Goal: Task Accomplishment & Management: Manage account settings

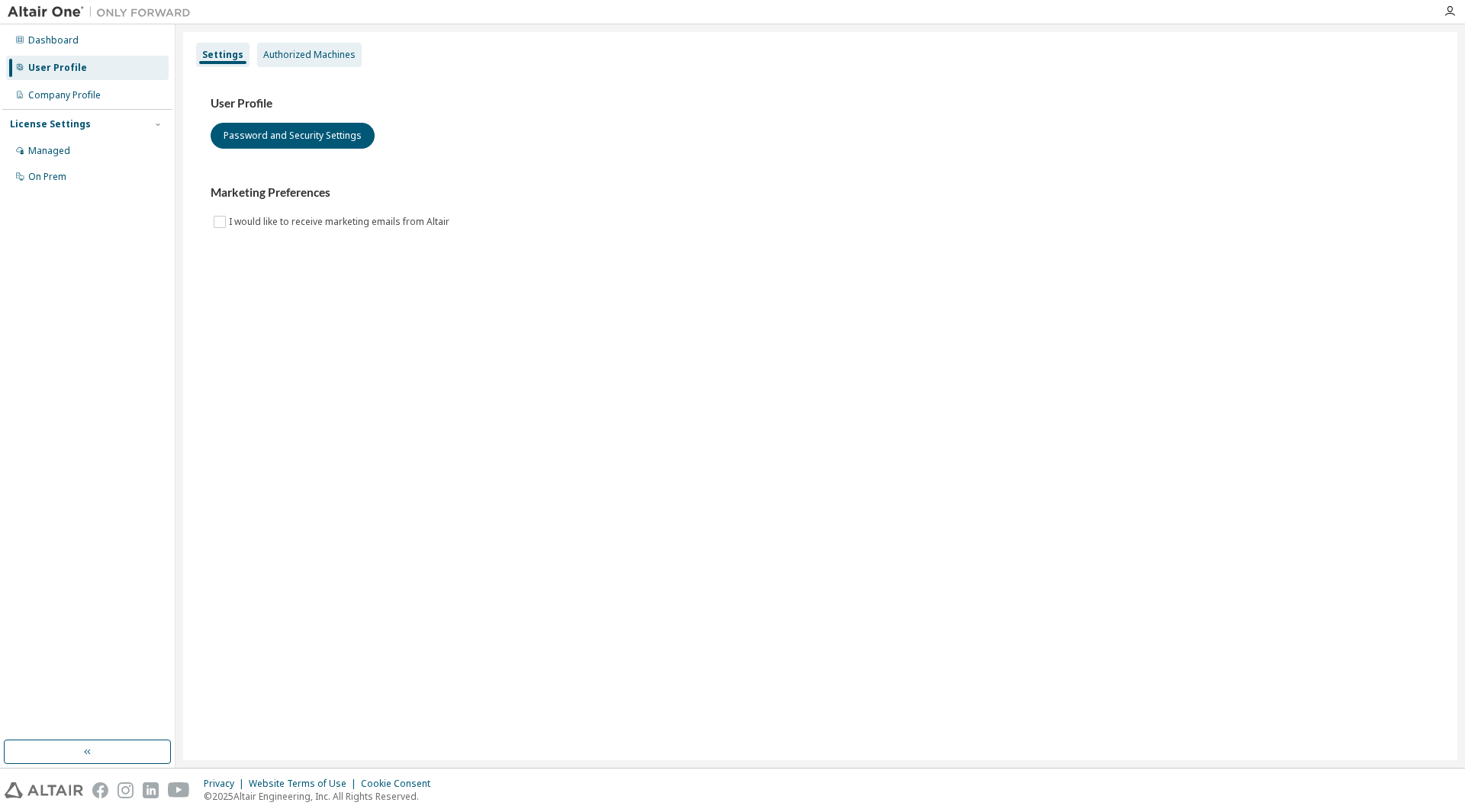
click at [300, 52] on div "Authorized Machines" at bounding box center [310, 54] width 92 height 12
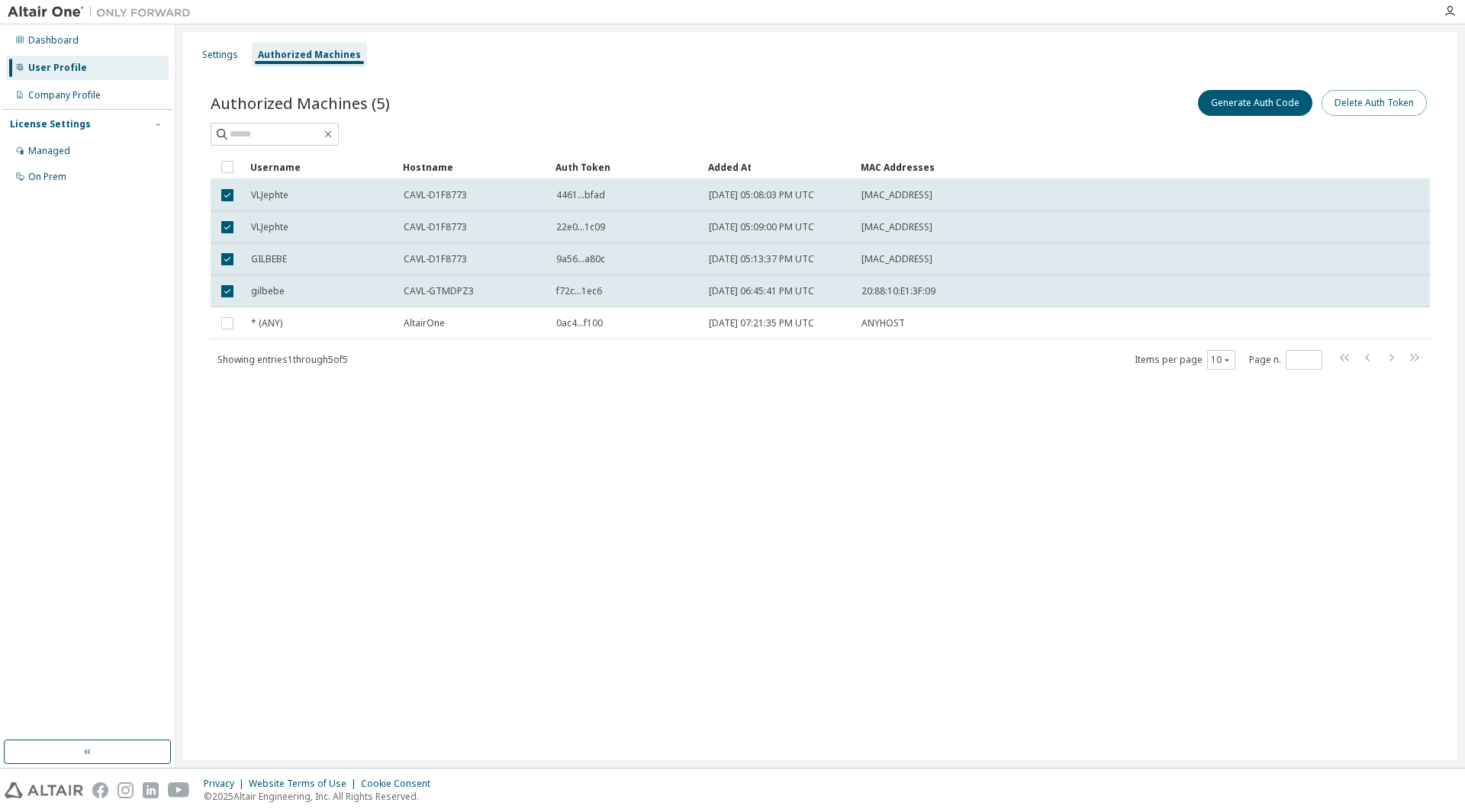
click at [1404, 110] on button "Delete Auth Token" at bounding box center [1374, 102] width 106 height 26
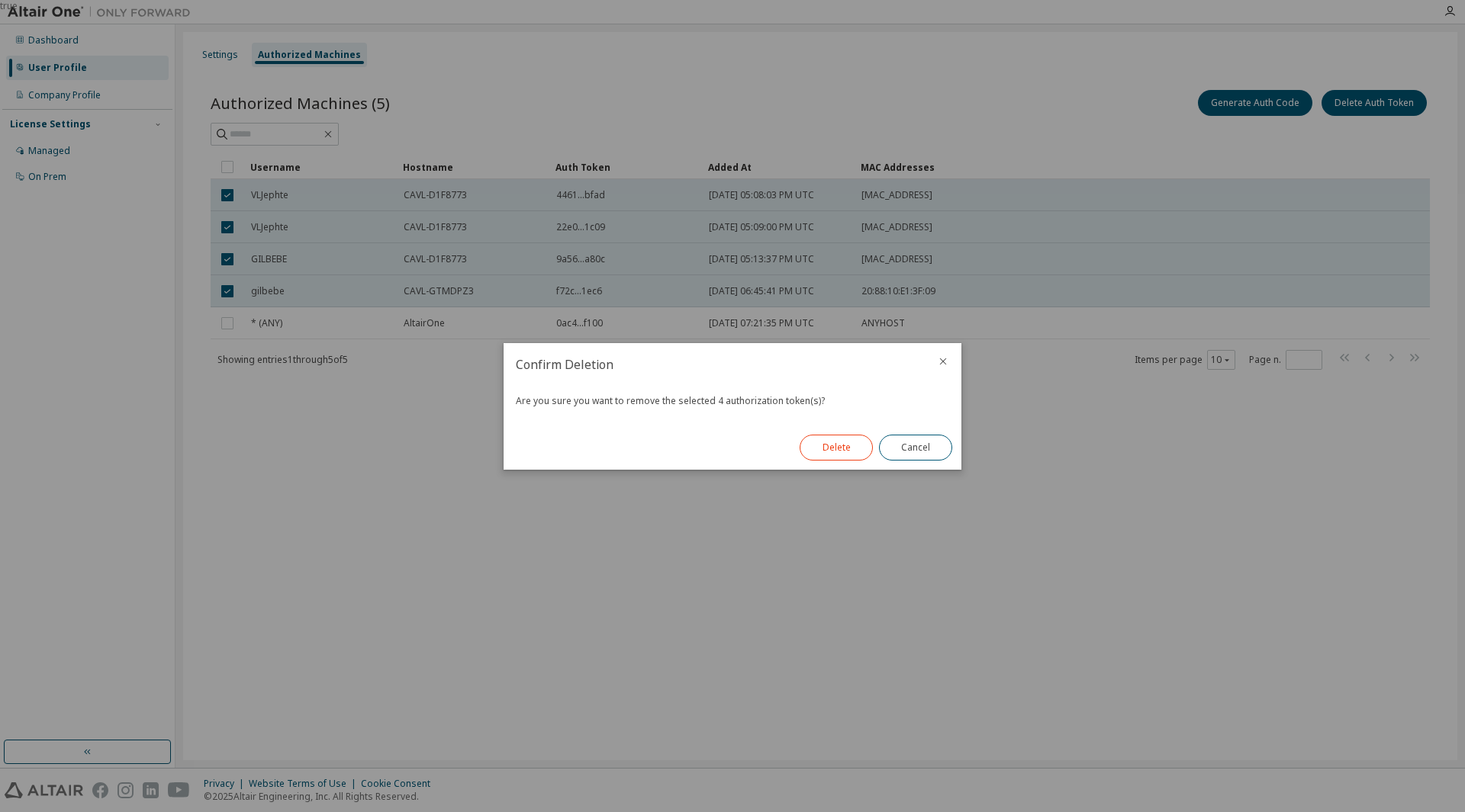
click at [831, 452] on button "Delete" at bounding box center [836, 448] width 73 height 26
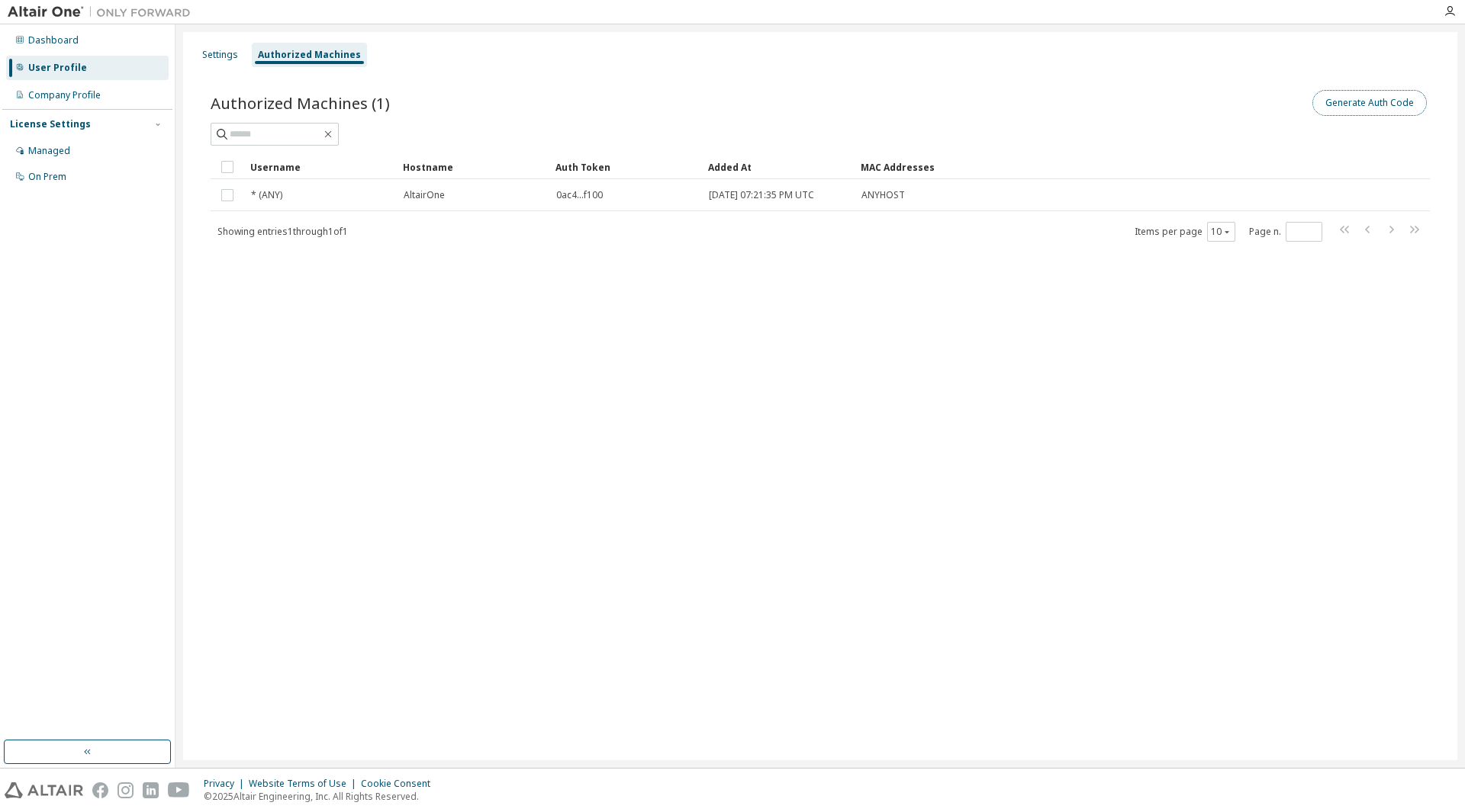
click at [1344, 104] on button "Generate Auth Code" at bounding box center [1370, 102] width 114 height 26
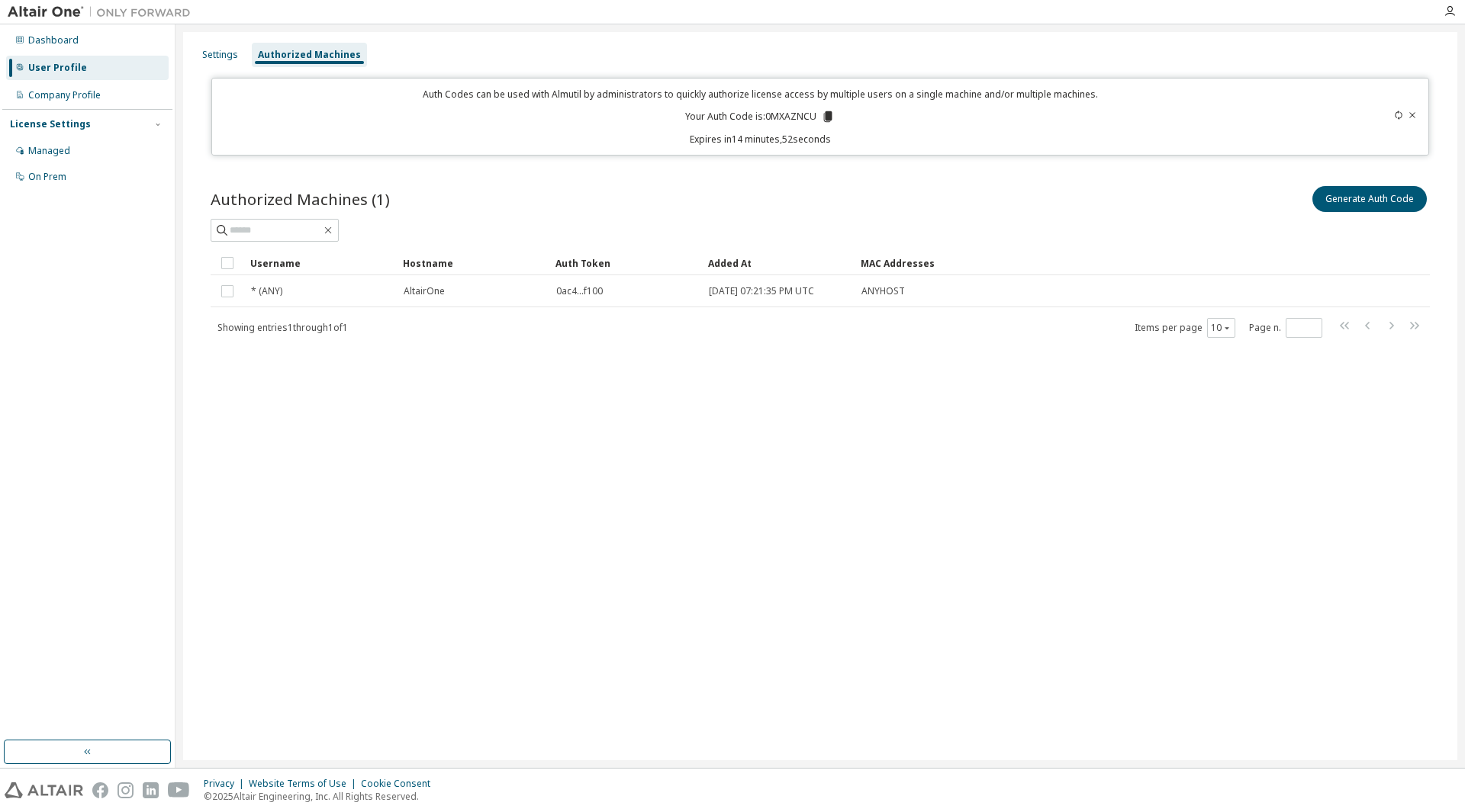
click at [1412, 114] on icon at bounding box center [1413, 115] width 10 height 10
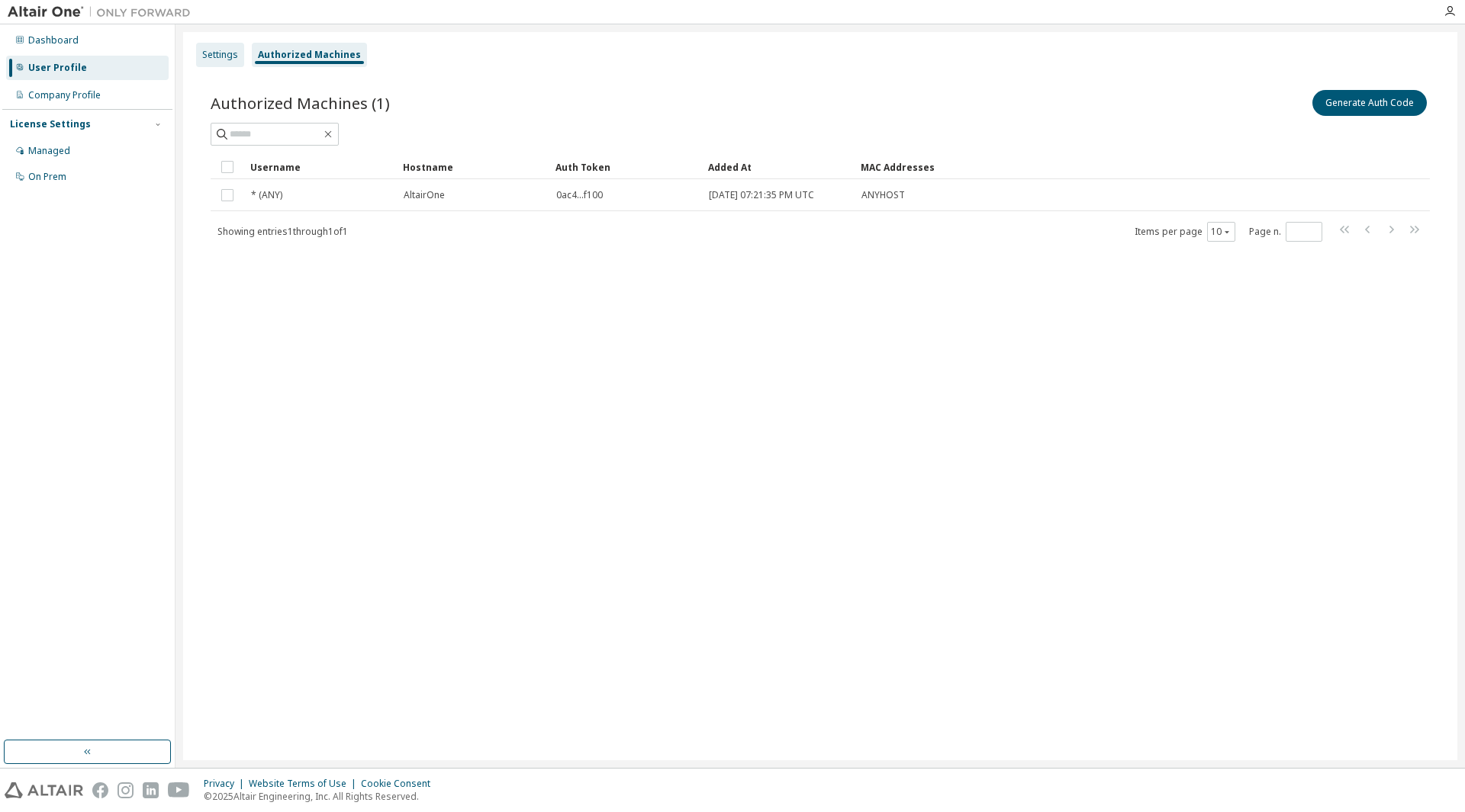
click at [218, 48] on div "Settings" at bounding box center [220, 55] width 48 height 25
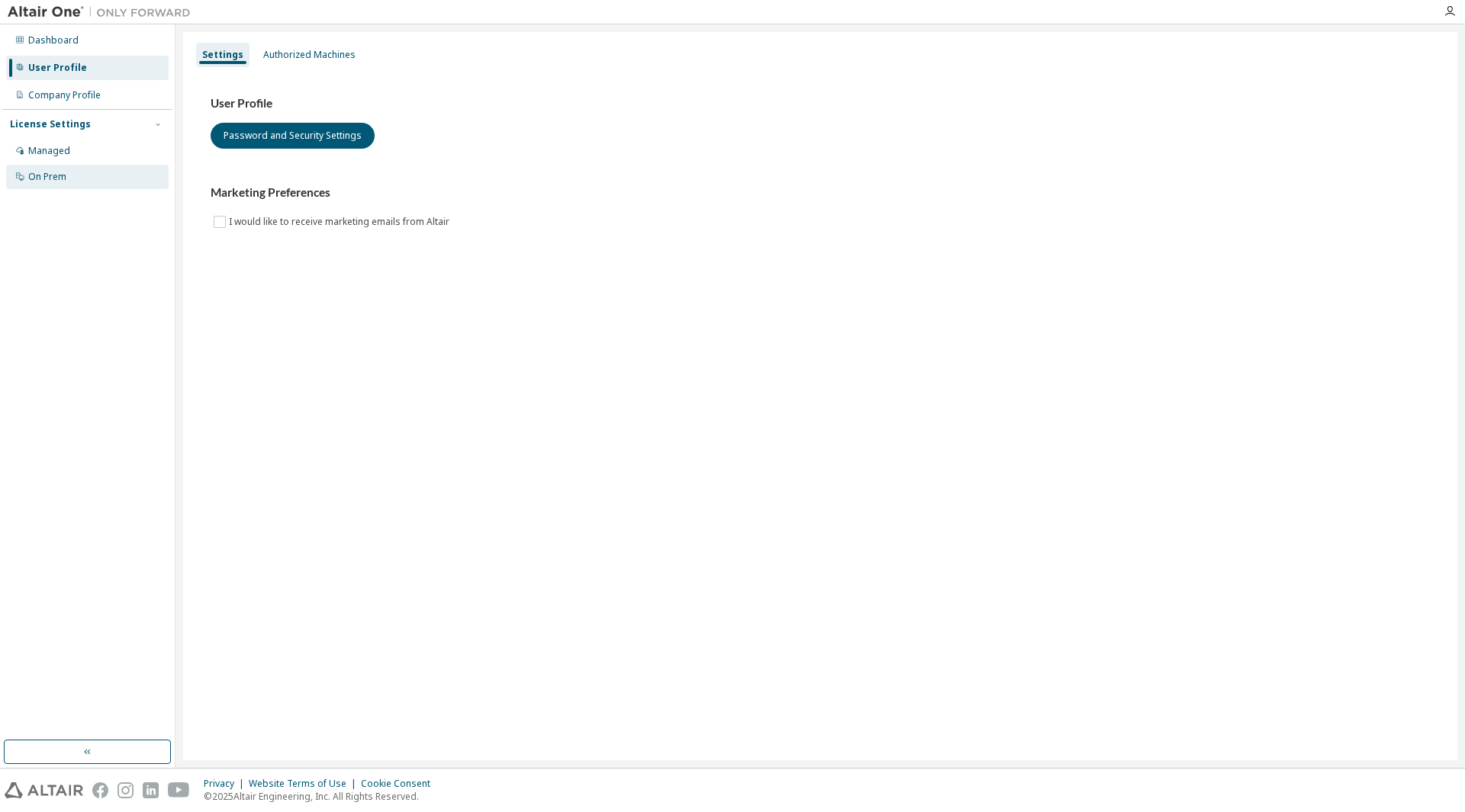
click at [66, 181] on div "On Prem" at bounding box center [48, 176] width 38 height 12
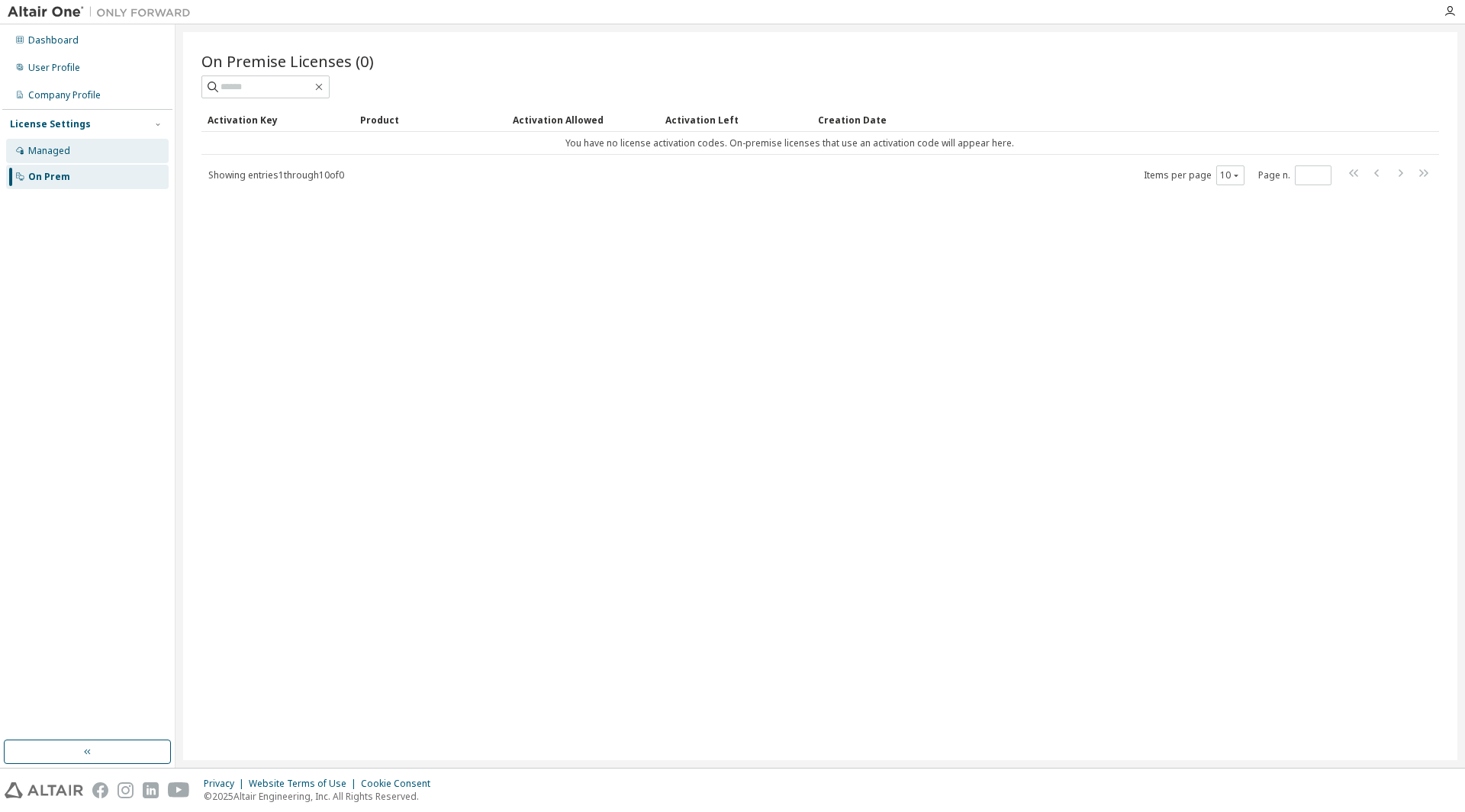
click at [52, 152] on div "Managed" at bounding box center [49, 151] width 42 height 12
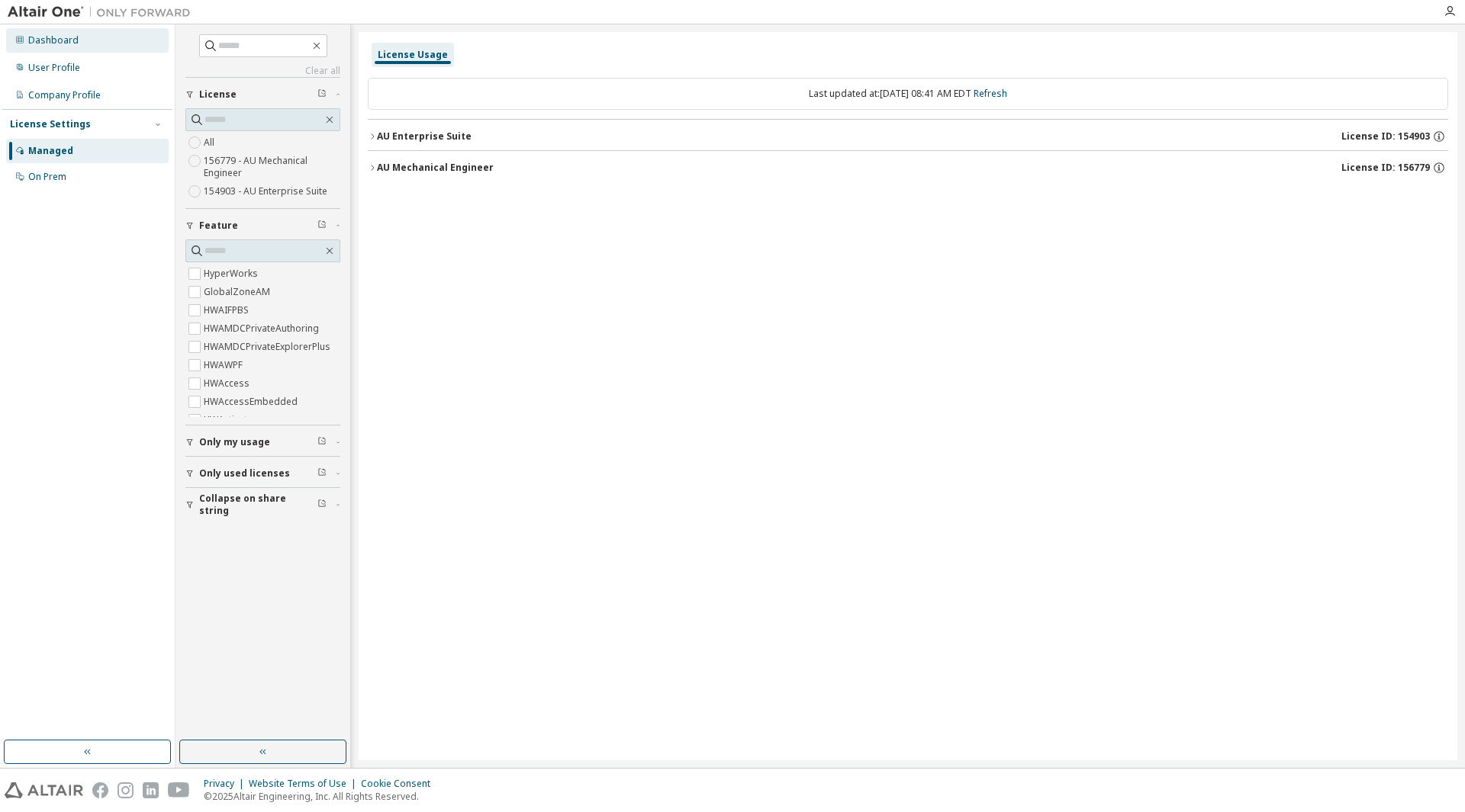
click at [59, 39] on div "Dashboard" at bounding box center [53, 40] width 50 height 12
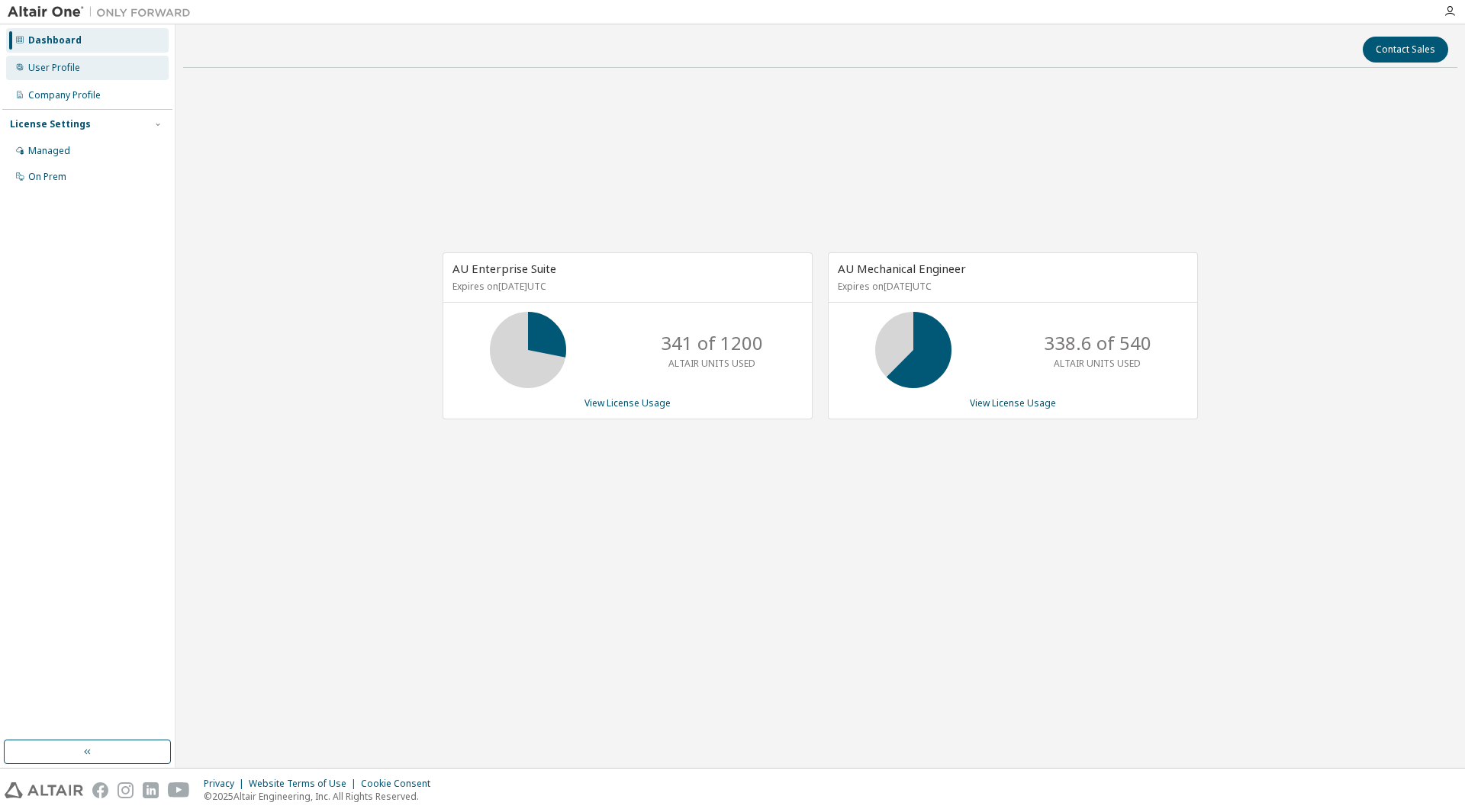
click at [64, 66] on div "User Profile" at bounding box center [54, 67] width 52 height 12
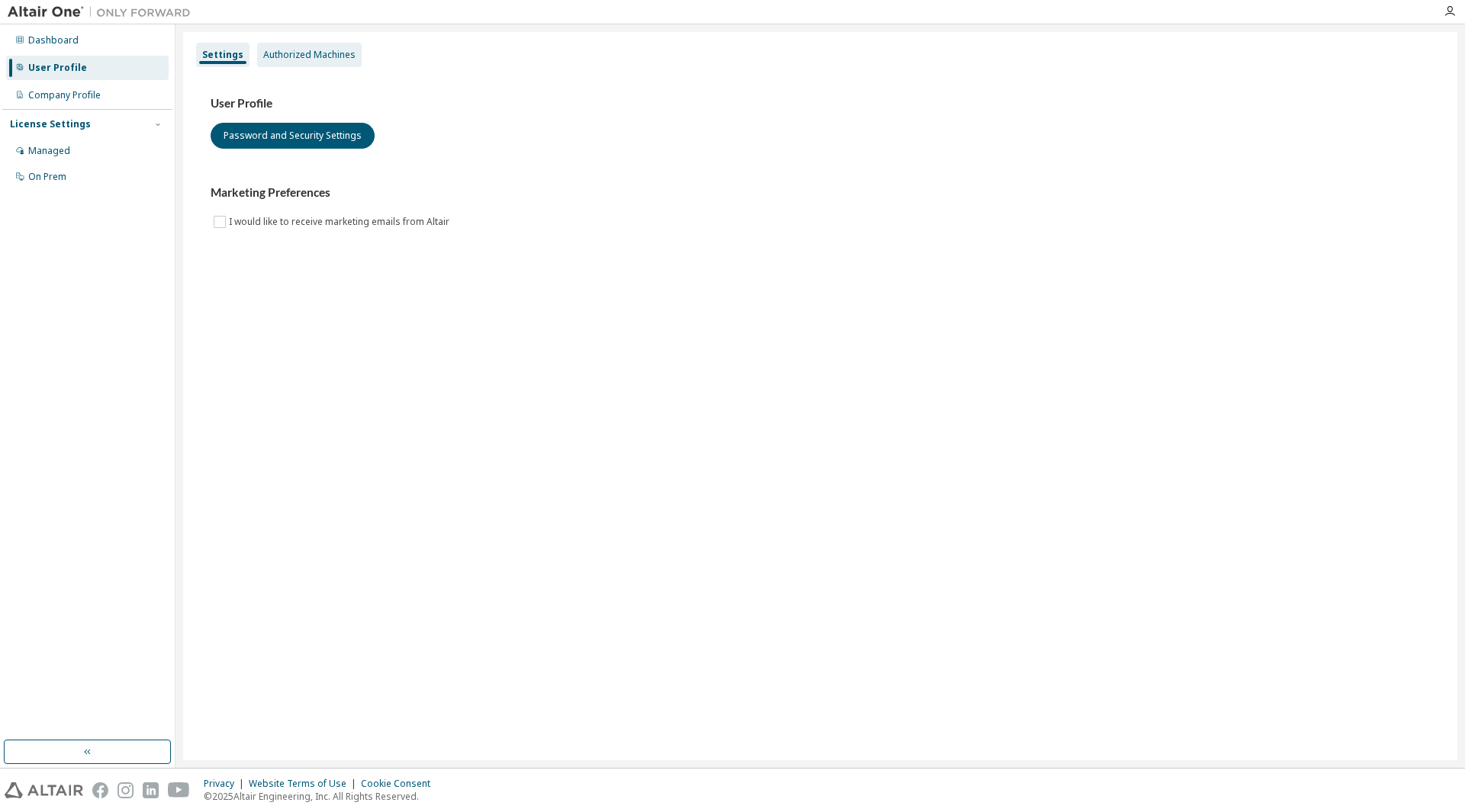
click at [303, 48] on div "Authorized Machines" at bounding box center [310, 54] width 92 height 12
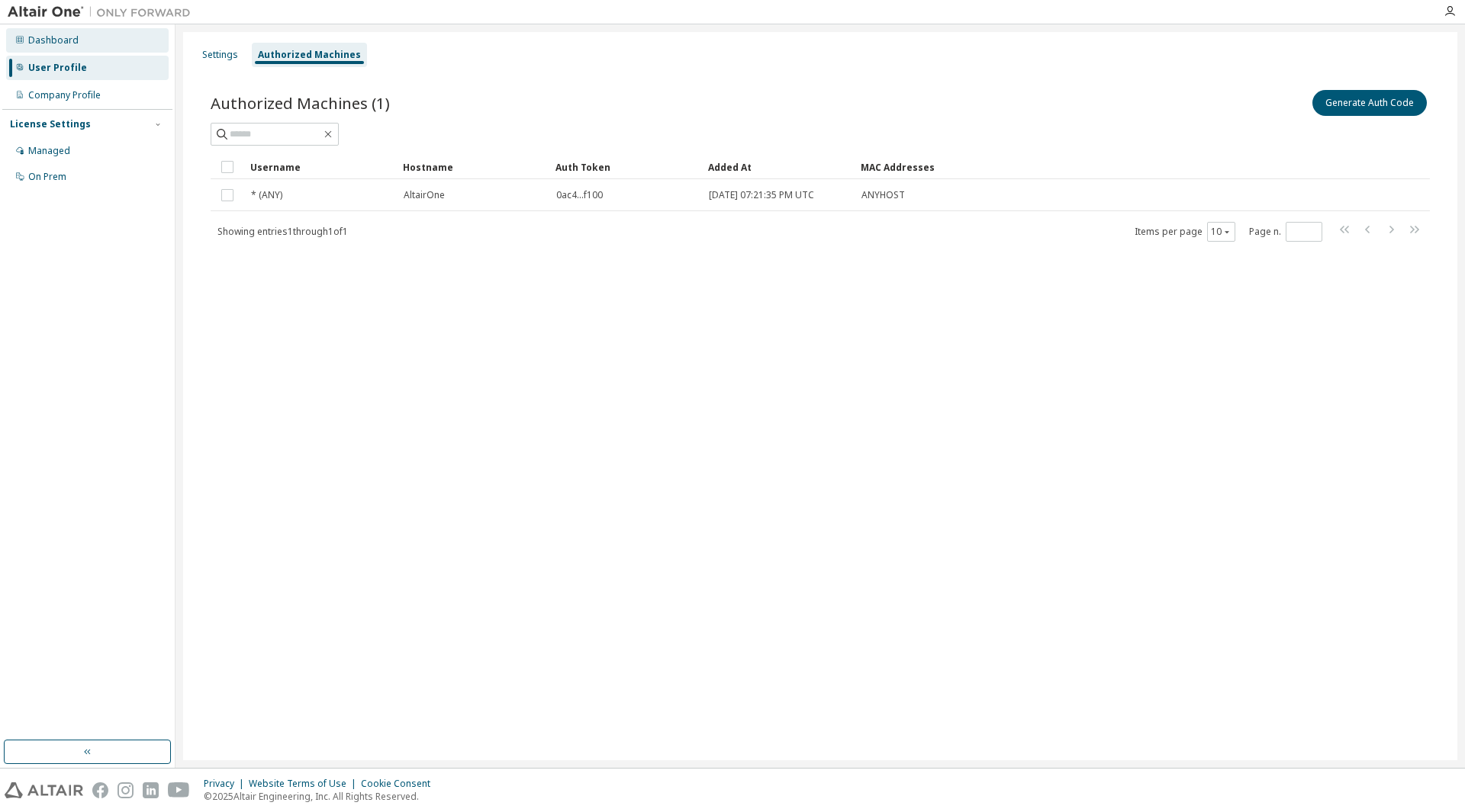
click at [45, 47] on div "Dashboard" at bounding box center [87, 40] width 163 height 25
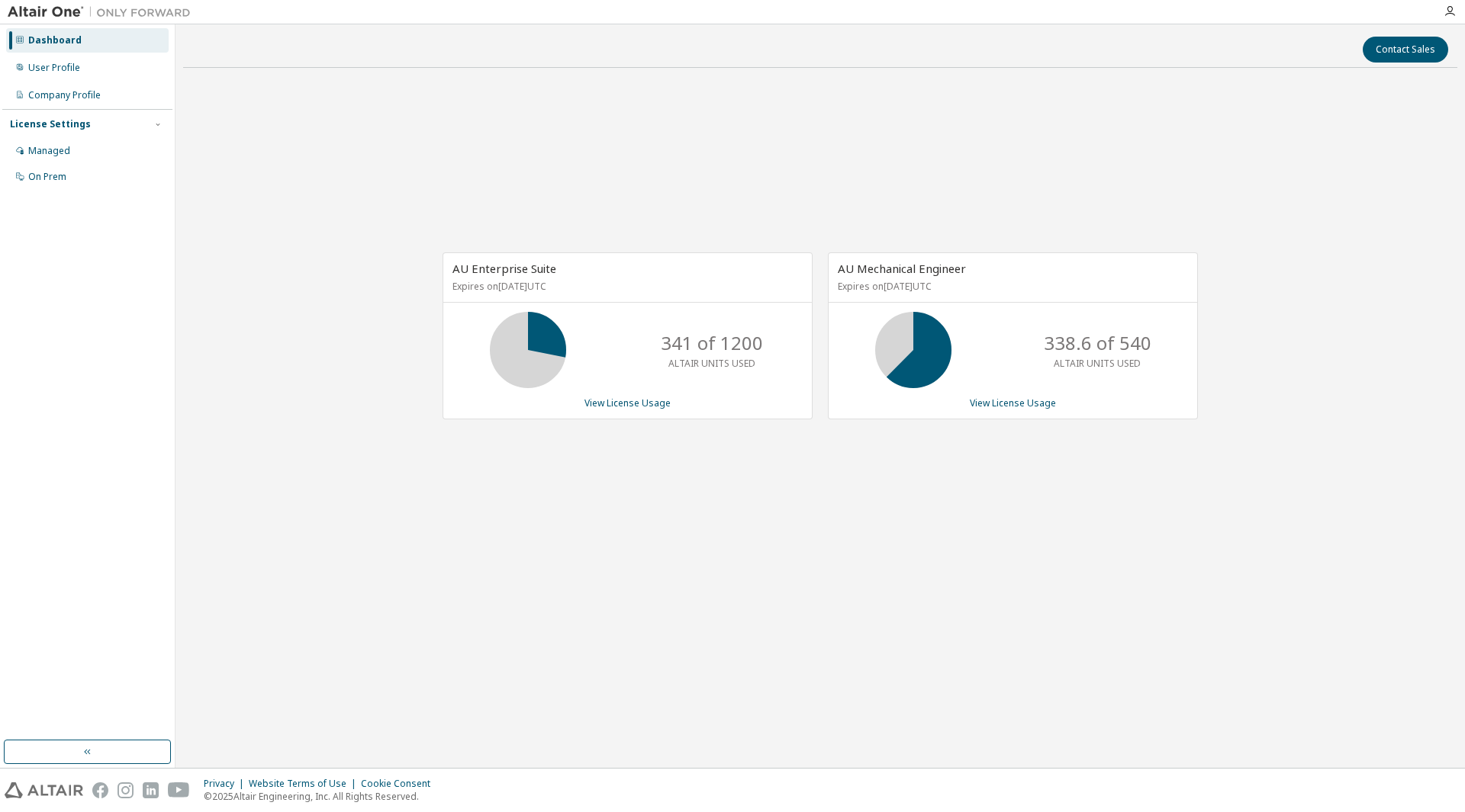
click at [57, 794] on img at bounding box center [44, 791] width 79 height 16
